Goal: Find specific page/section: Find specific page/section

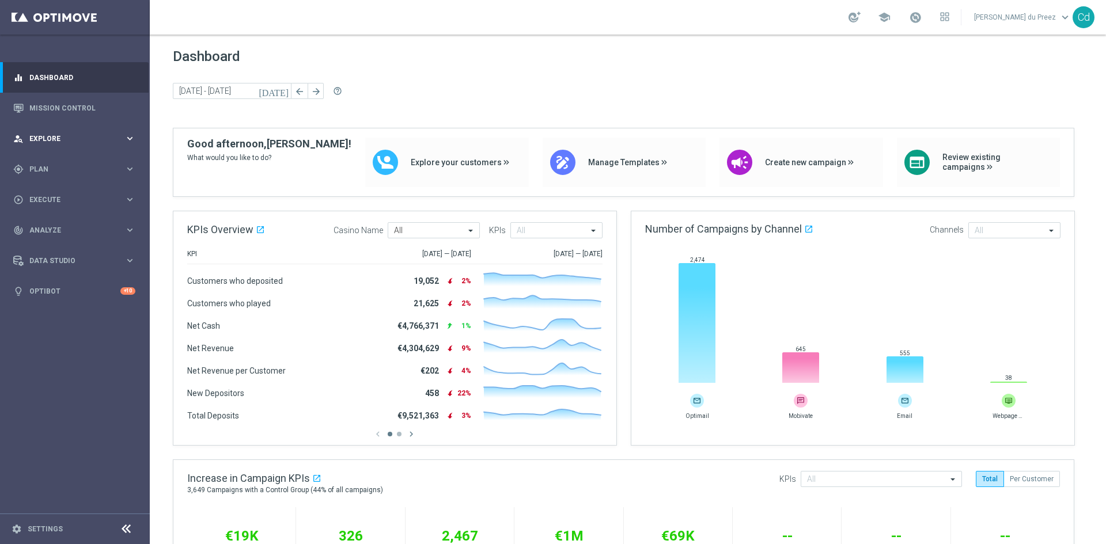
click at [52, 140] on span "Explore" at bounding box center [76, 138] width 95 height 7
click at [49, 306] on span "Plan" at bounding box center [76, 307] width 95 height 7
click at [52, 139] on span "Explore" at bounding box center [76, 138] width 95 height 7
click at [45, 308] on span "Plan" at bounding box center [76, 307] width 95 height 7
click at [46, 373] on link "Optibot" at bounding box center [74, 377] width 91 height 31
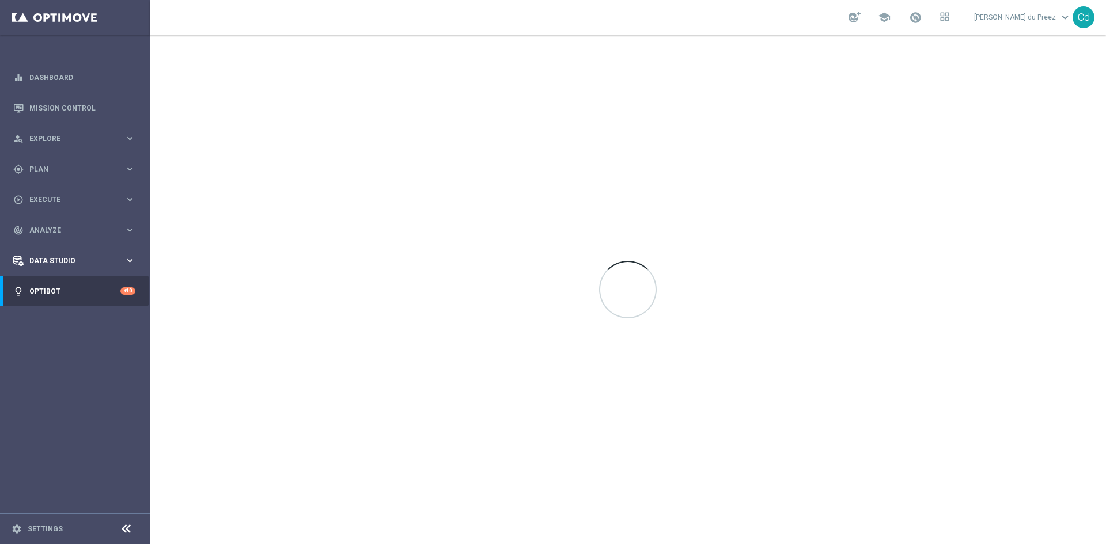
click at [56, 261] on span "Data Studio" at bounding box center [76, 261] width 95 height 7
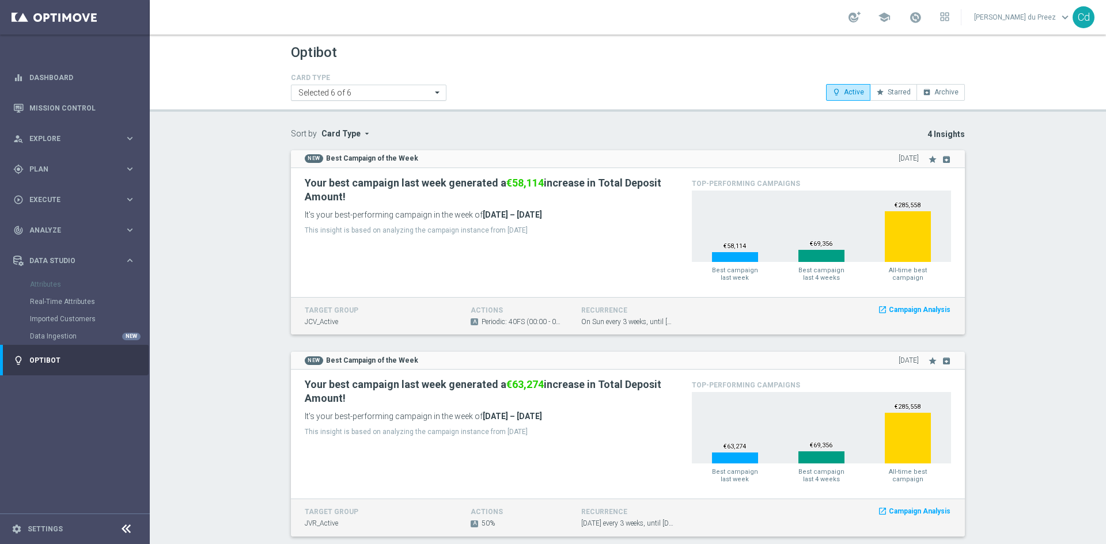
click at [363, 93] on input "text" at bounding box center [395, 93] width 73 height 10
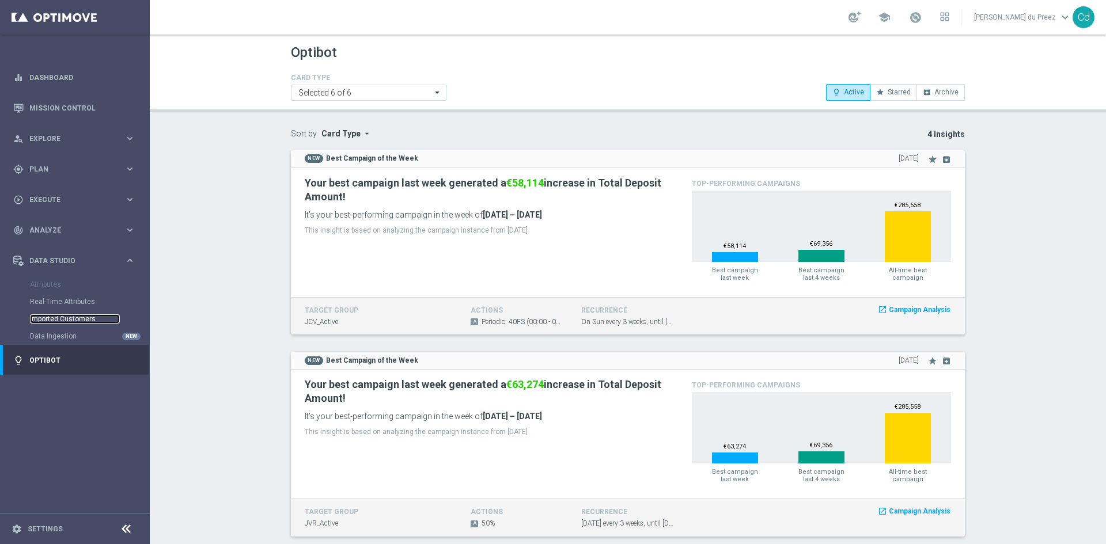
click at [70, 317] on link "Imported Customers" at bounding box center [75, 319] width 90 height 9
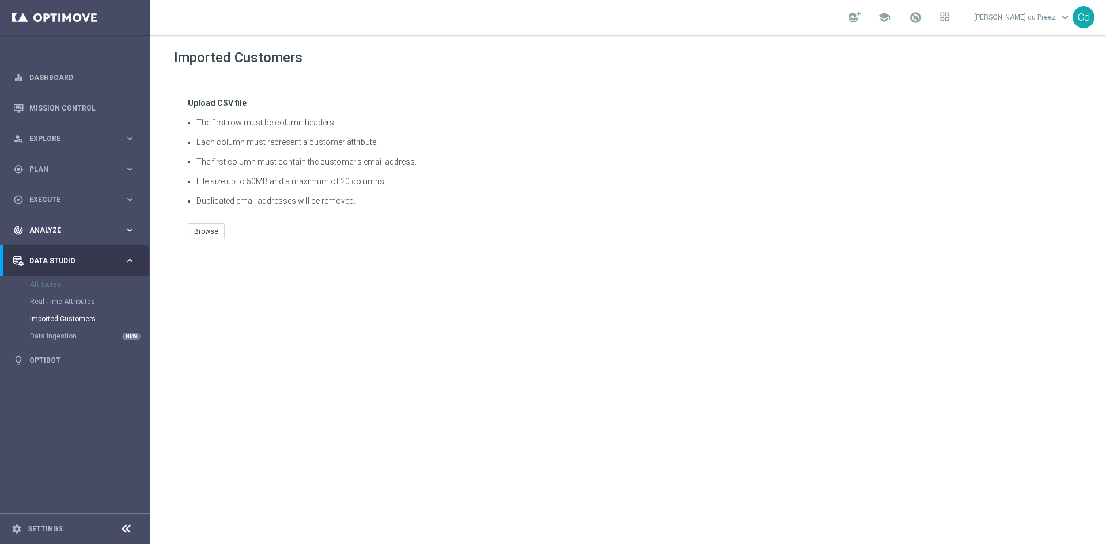
click at [52, 227] on span "Analyze" at bounding box center [76, 230] width 95 height 7
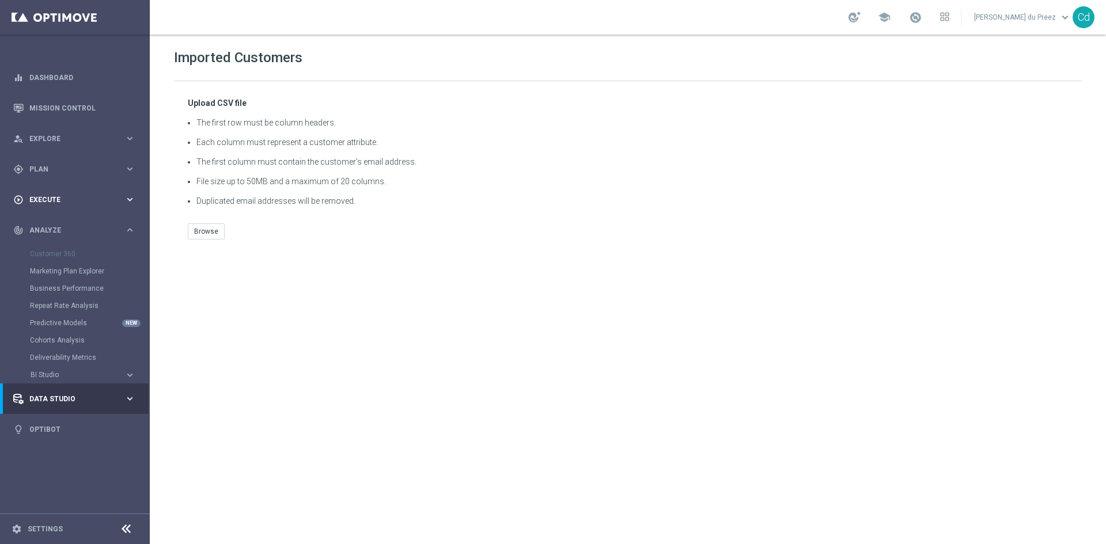
click at [41, 195] on div "play_circle_outline Execute" at bounding box center [68, 200] width 111 height 10
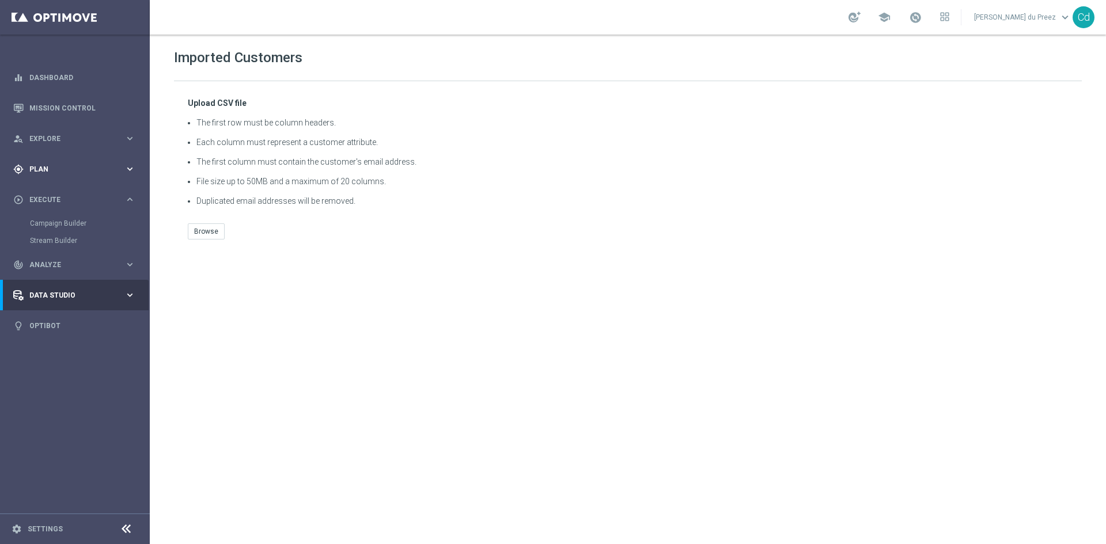
click at [42, 168] on span "Plan" at bounding box center [76, 169] width 95 height 7
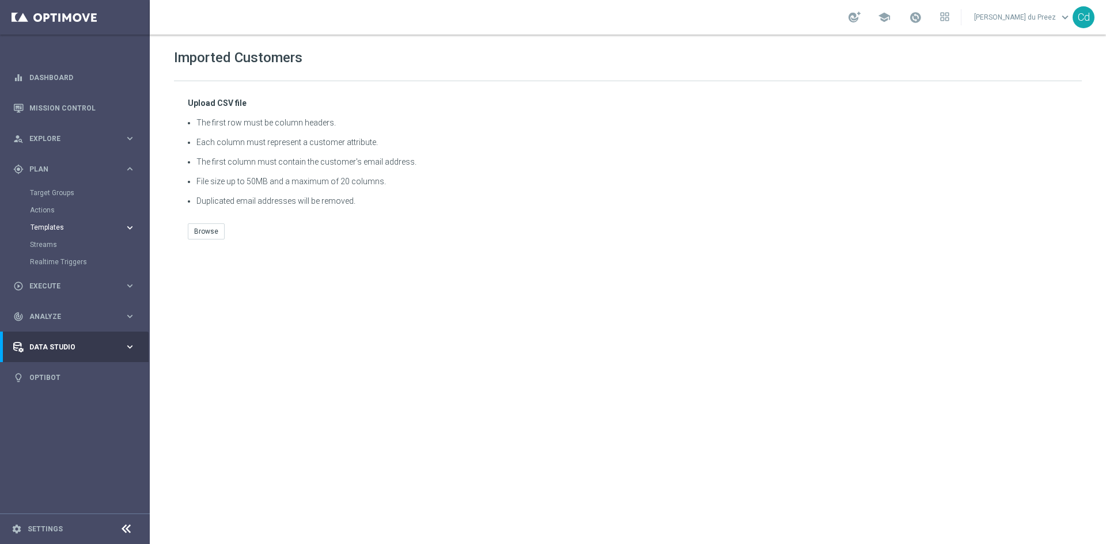
click at [54, 228] on span "Templates" at bounding box center [72, 227] width 82 height 7
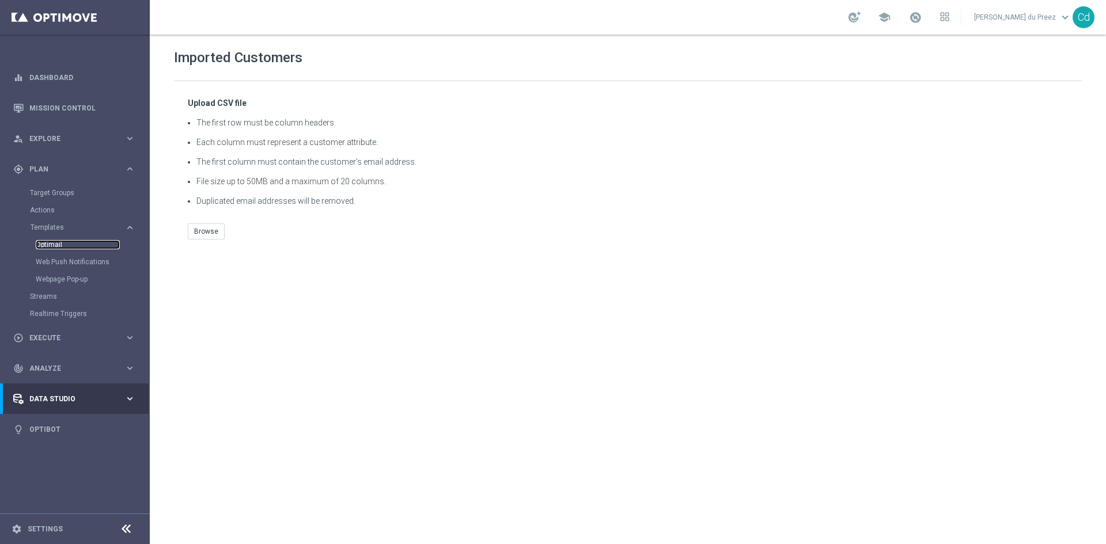
click at [58, 245] on link "Optimail" at bounding box center [78, 244] width 84 height 9
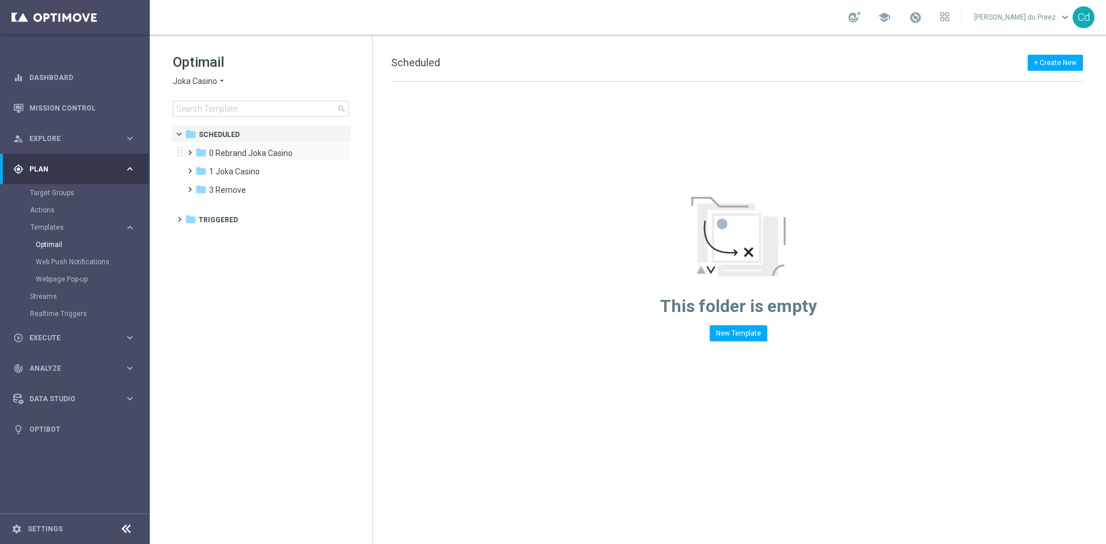
click at [190, 150] on span at bounding box center [187, 147] width 5 height 5
click at [237, 169] on span "1 New Daily" at bounding box center [240, 171] width 41 height 10
click at [252, 186] on span "2 New Extra Send" at bounding box center [252, 190] width 64 height 10
click at [226, 204] on span "1 Joka Casino" at bounding box center [234, 208] width 51 height 10
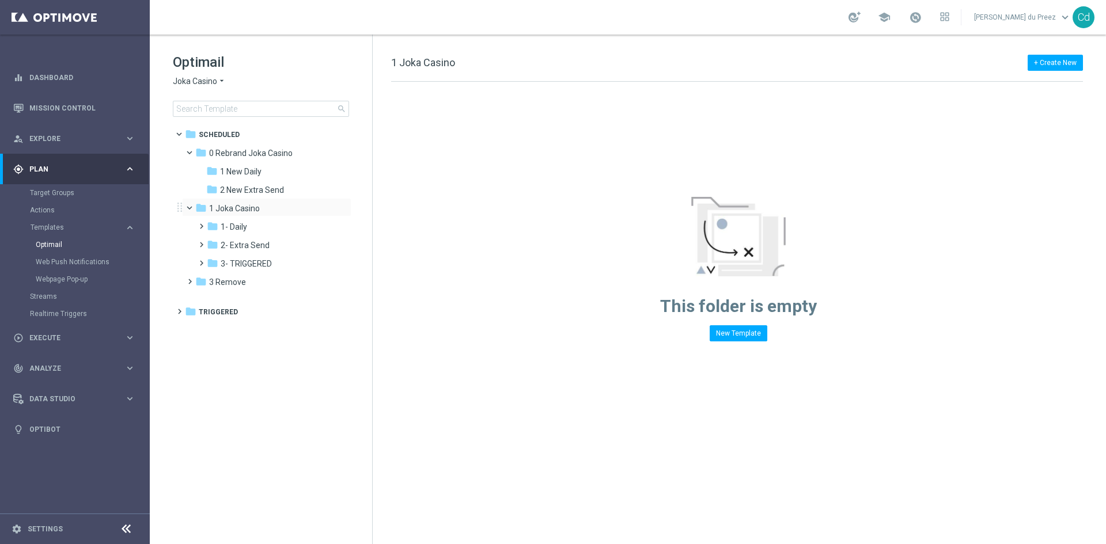
click at [192, 207] on span at bounding box center [194, 205] width 5 height 5
click at [192, 152] on span at bounding box center [194, 149] width 5 height 5
